Goal: Task Accomplishment & Management: Manage account settings

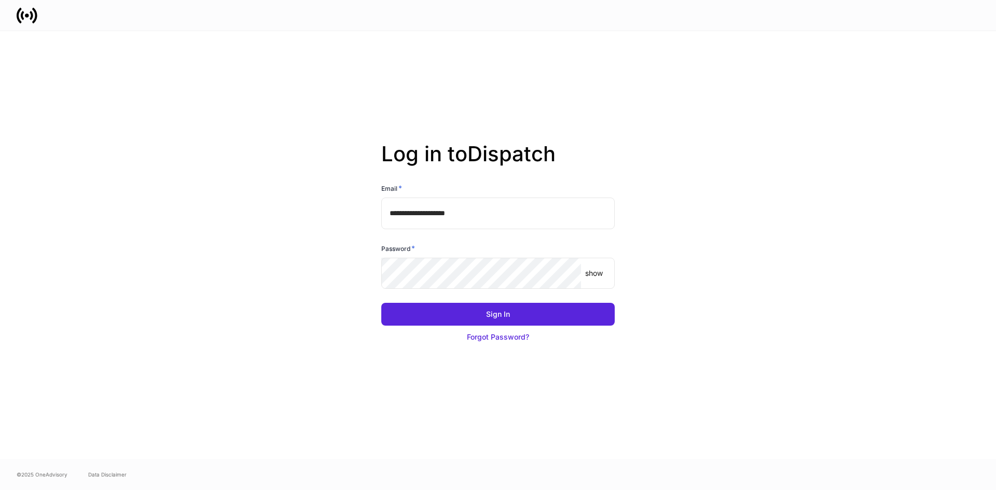
click at [490, 214] on input "**********" at bounding box center [498, 213] width 234 height 31
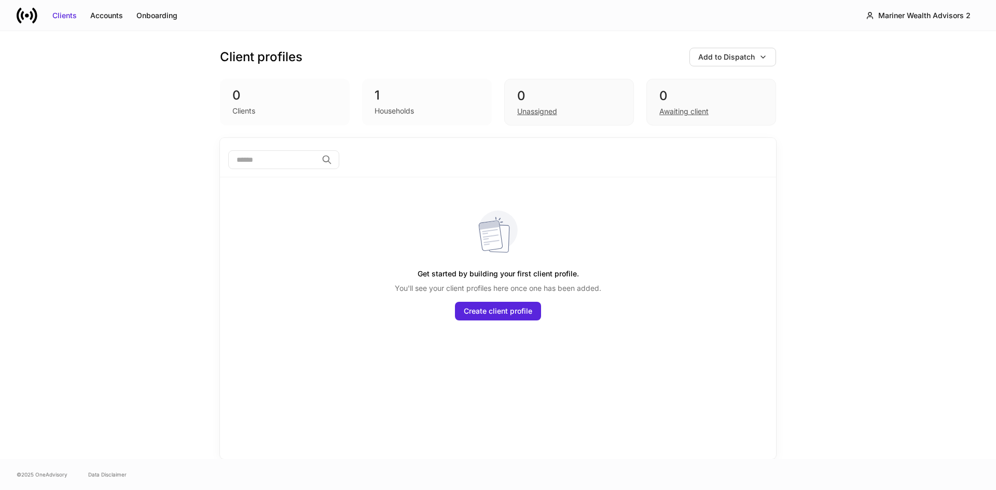
click at [598, 34] on div "Client profiles Add to Dispatch 0 Clients 1 Households 0 Unassigned 0 Awaiting …" at bounding box center [498, 84] width 556 height 107
click at [889, 18] on div "Mariner Wealth Advisors 2" at bounding box center [925, 15] width 92 height 10
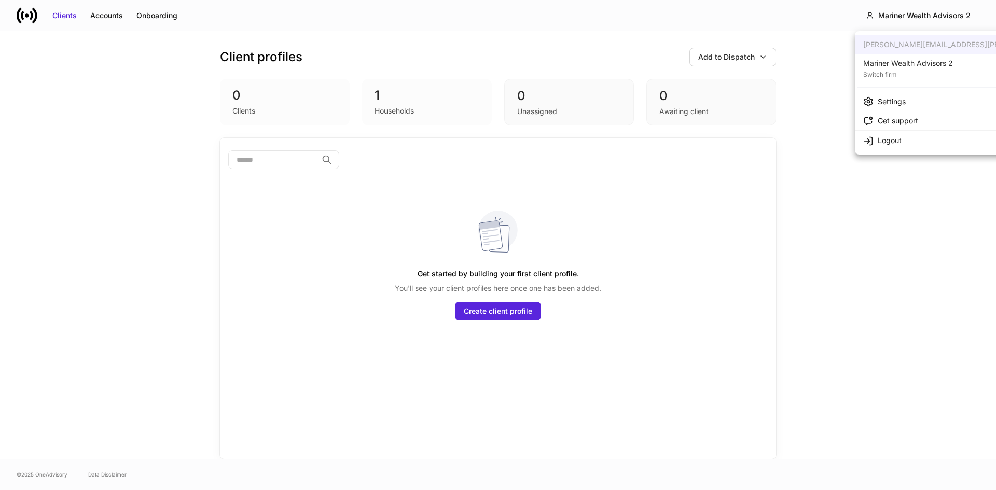
click at [893, 72] on div "Switch firm" at bounding box center [909, 74] width 90 height 10
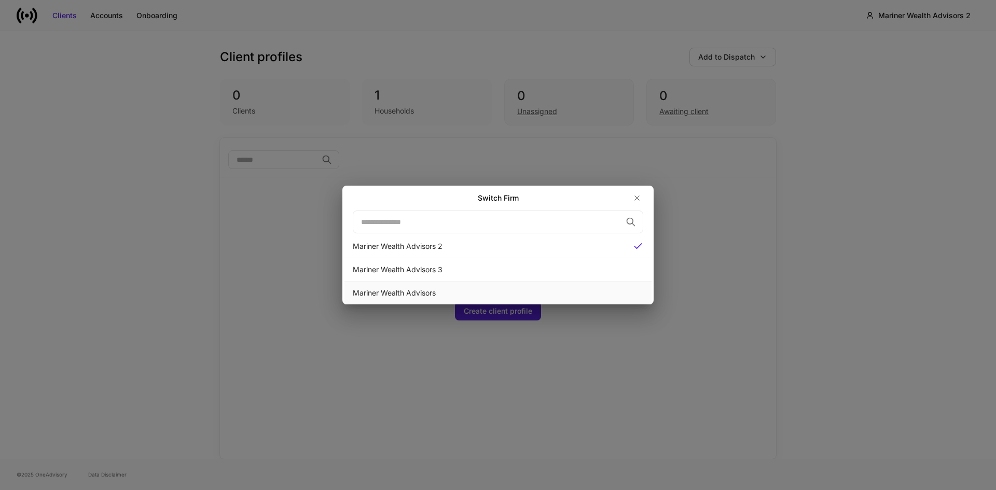
click at [407, 289] on div "Mariner Wealth Advisors" at bounding box center [498, 293] width 291 height 10
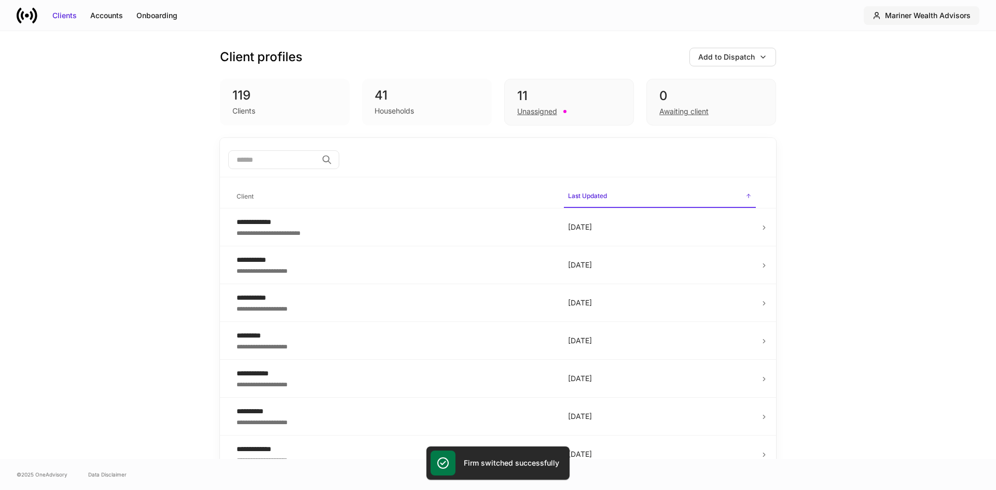
click at [892, 17] on div "Mariner Wealth Advisors" at bounding box center [928, 15] width 86 height 10
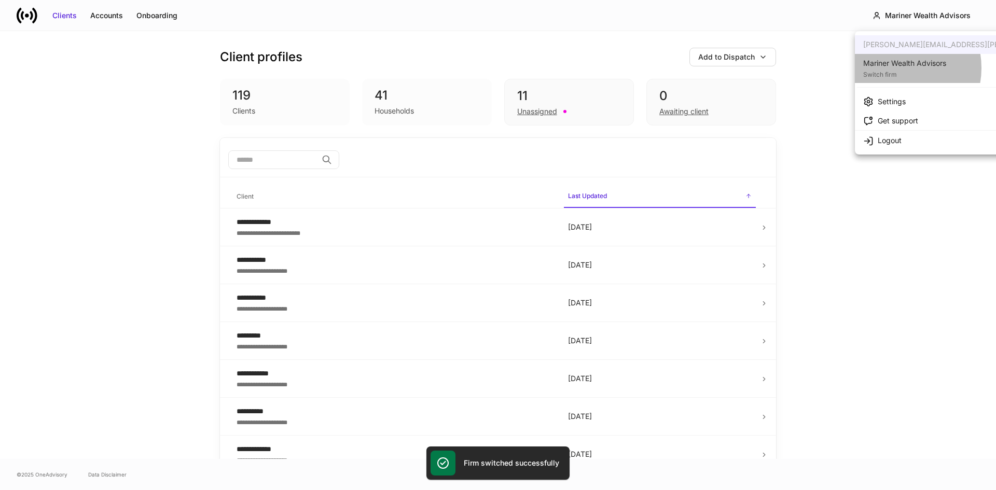
click at [895, 68] on div "Mariner Wealth Advisors" at bounding box center [905, 63] width 83 height 10
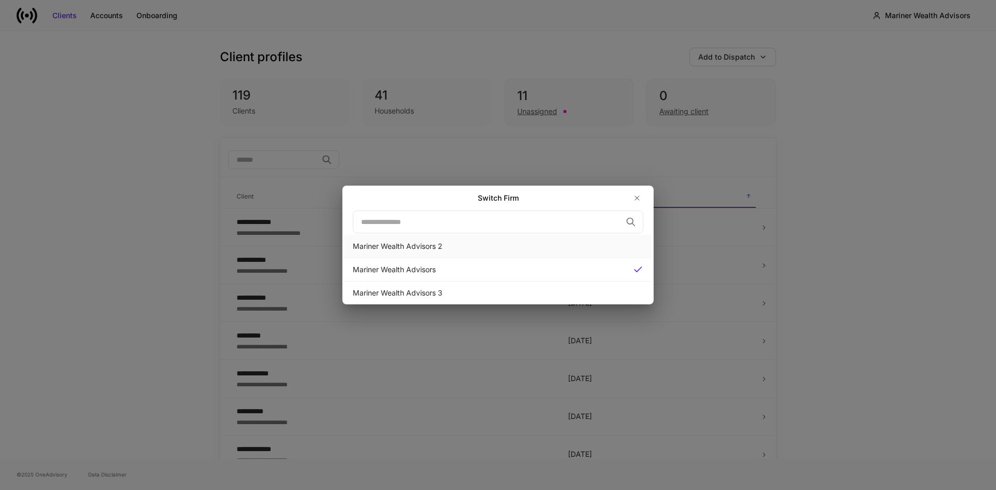
click at [420, 249] on div "Mariner Wealth Advisors 2" at bounding box center [498, 246] width 291 height 10
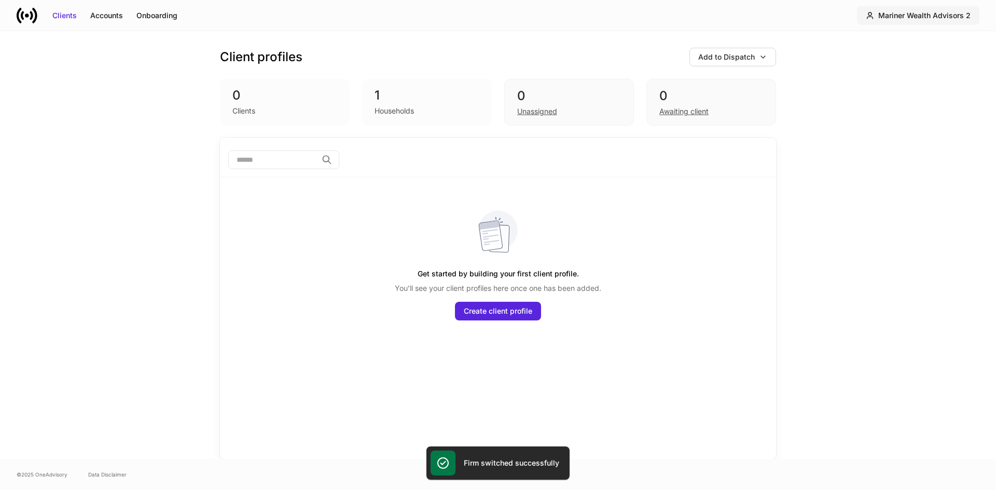
click at [918, 14] on div "Mariner Wealth Advisors 2" at bounding box center [925, 15] width 92 height 10
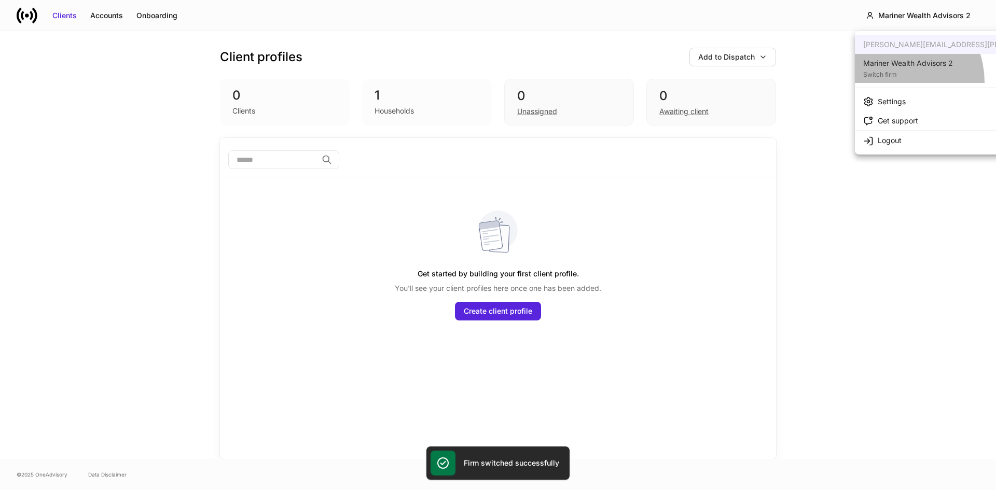
click at [889, 83] on li "Mariner Wealth Advisors 2 Switch firm" at bounding box center [985, 68] width 261 height 29
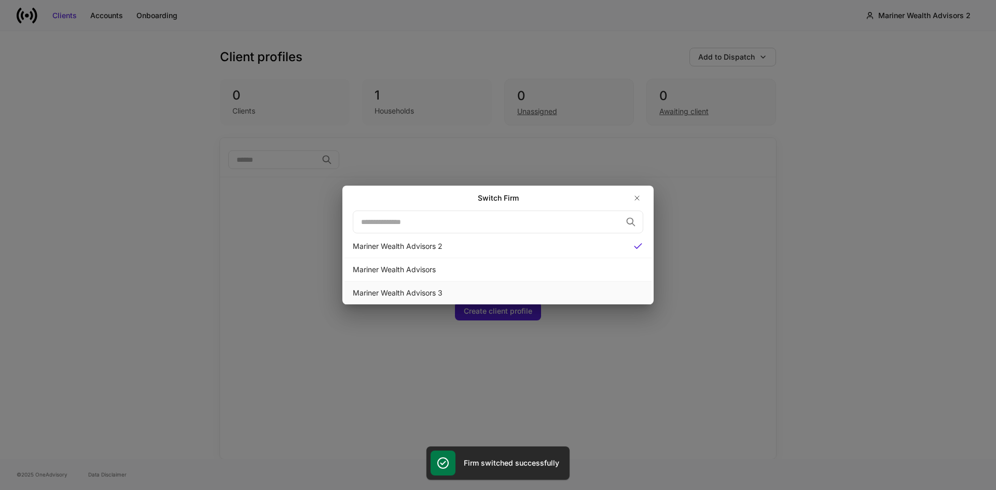
click at [363, 297] on div "Mariner Wealth Advisors 3" at bounding box center [498, 293] width 291 height 10
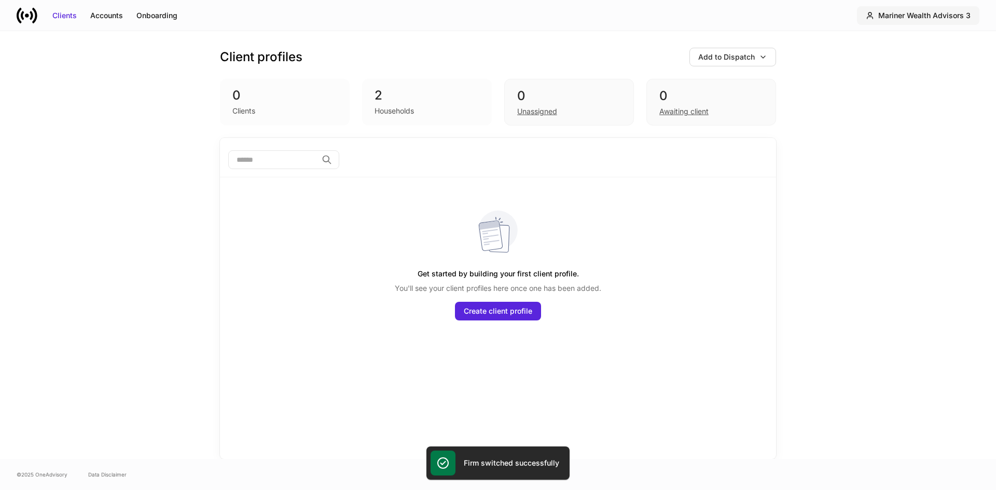
click at [914, 22] on button "Mariner Wealth Advisors 3" at bounding box center [918, 15] width 122 height 19
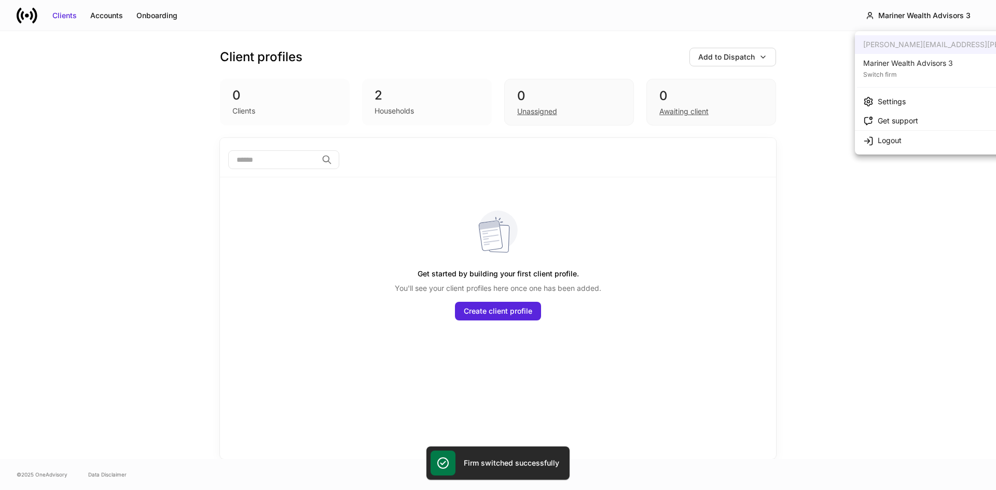
click at [885, 71] on div "Switch firm" at bounding box center [909, 74] width 90 height 10
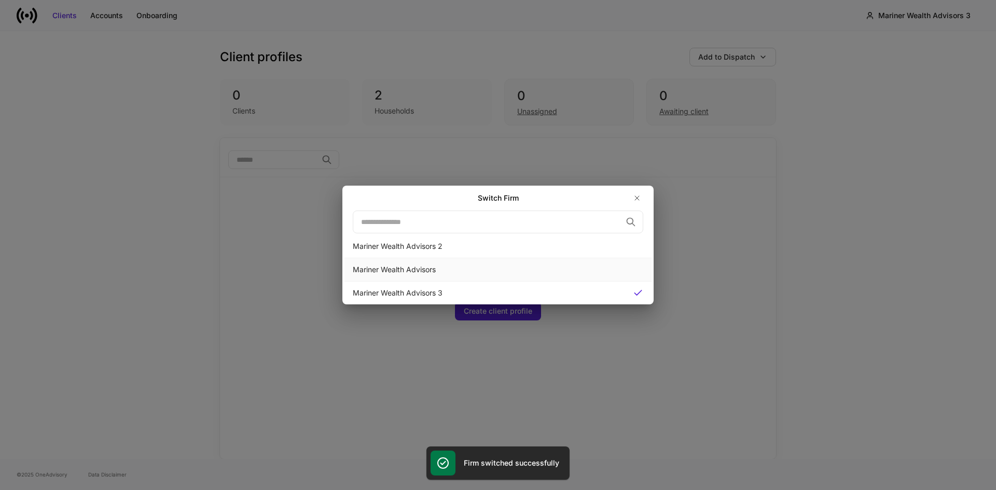
click at [389, 269] on div "Mariner Wealth Advisors" at bounding box center [498, 270] width 291 height 10
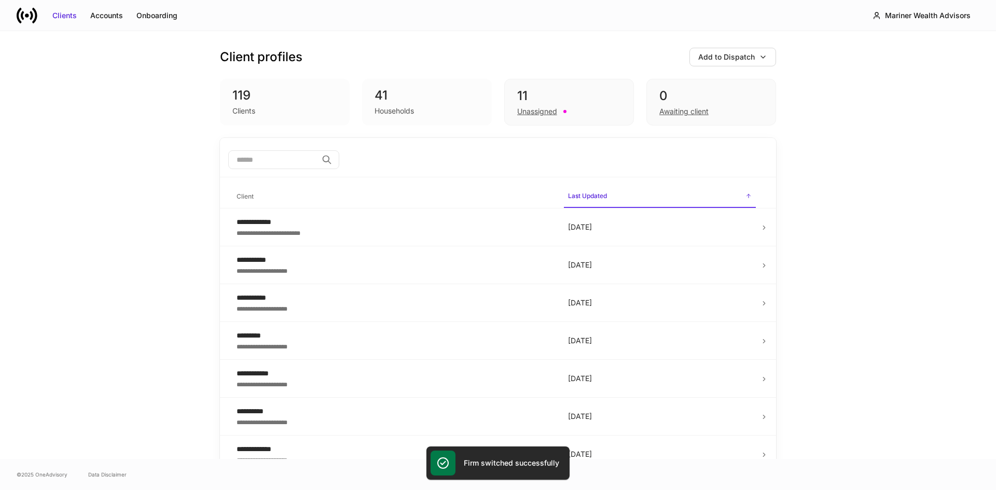
click at [867, 157] on div "**********" at bounding box center [498, 245] width 996 height 428
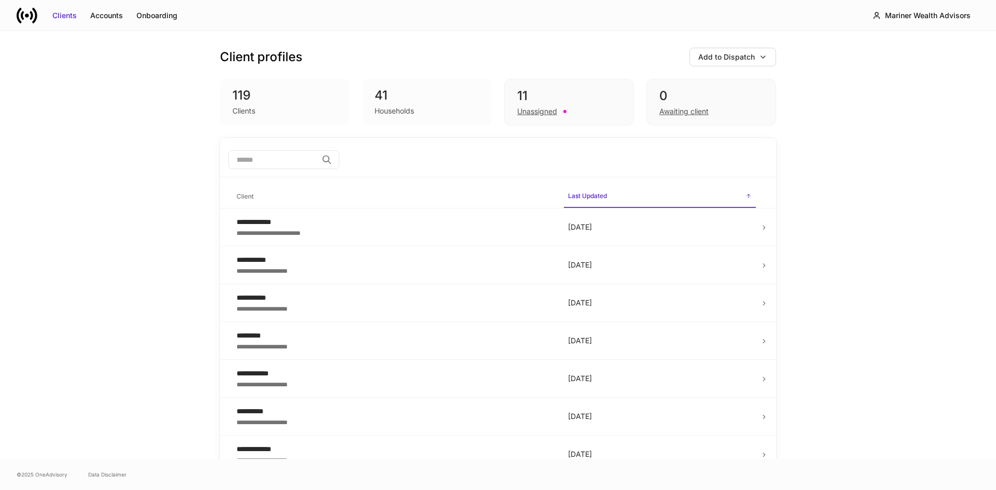
click at [597, 9] on div "Clients Accounts Onboarding Mariner Wealth Advisors" at bounding box center [498, 15] width 996 height 31
